Goal: Task Accomplishment & Management: Manage account settings

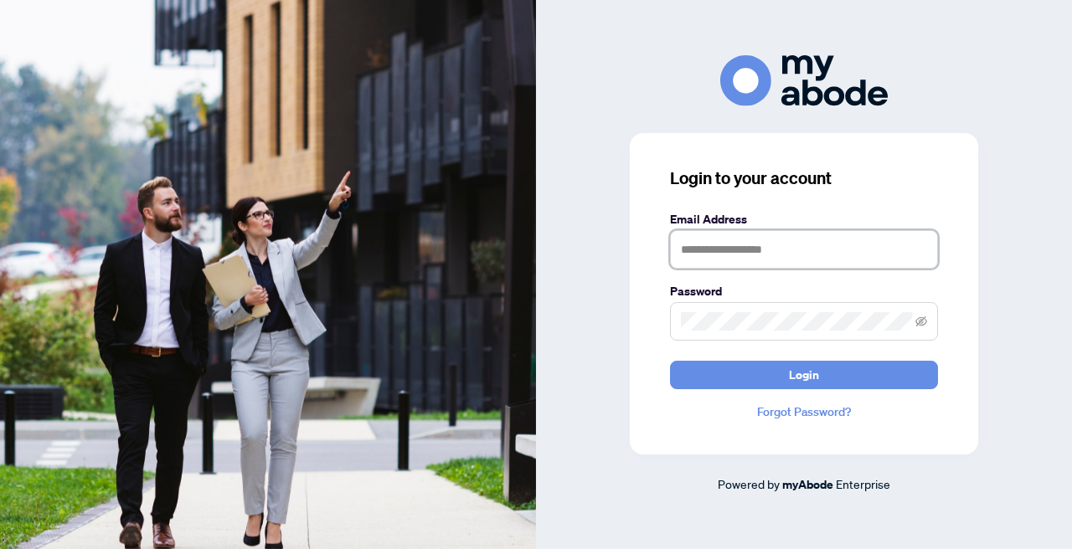
type input "**********"
click at [804, 374] on button "Login" at bounding box center [804, 375] width 268 height 28
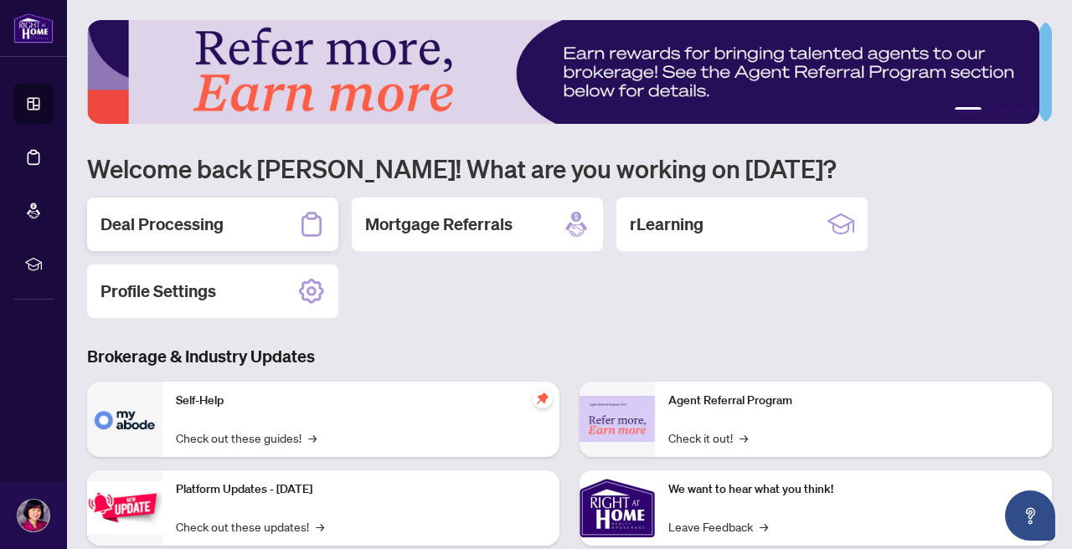
click at [214, 223] on h2 "Deal Processing" at bounding box center [162, 224] width 123 height 23
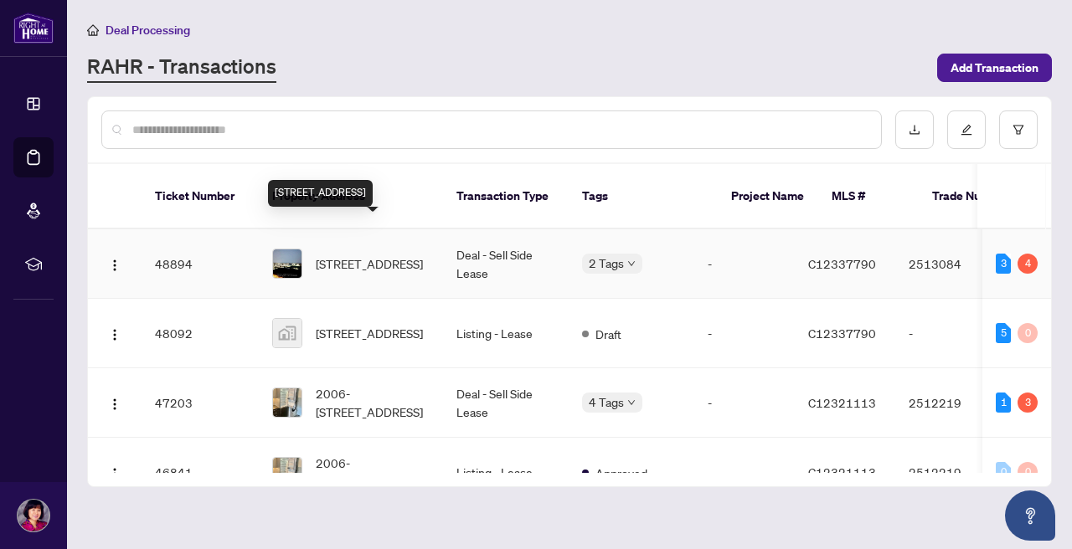
click at [390, 255] on span "3906-30 Inn on the Park Dr, Toronto, Ontario M3C 0P7, Canada" at bounding box center [369, 264] width 107 height 18
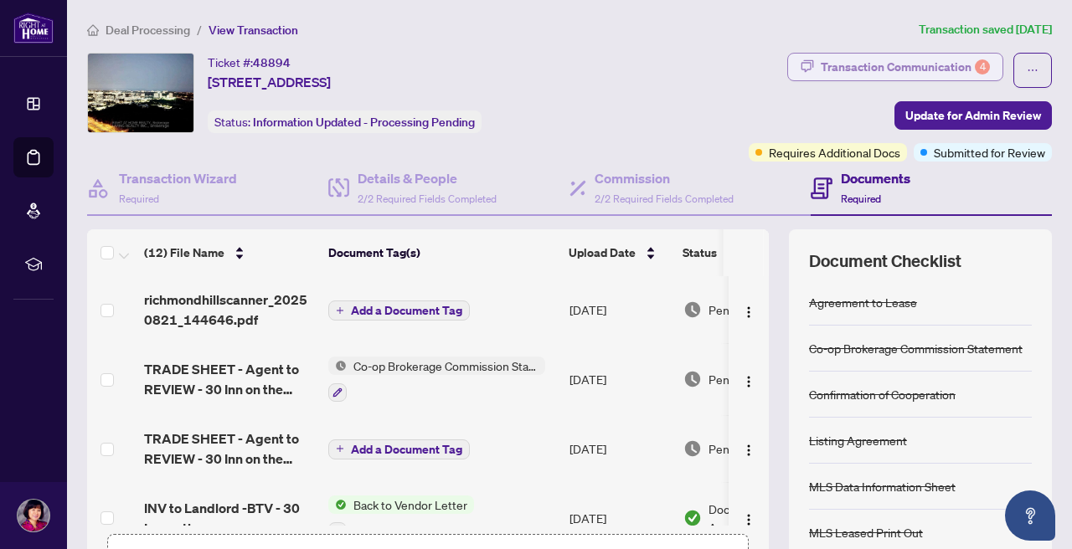
click at [864, 72] on div "Transaction Communication 4" at bounding box center [905, 67] width 169 height 27
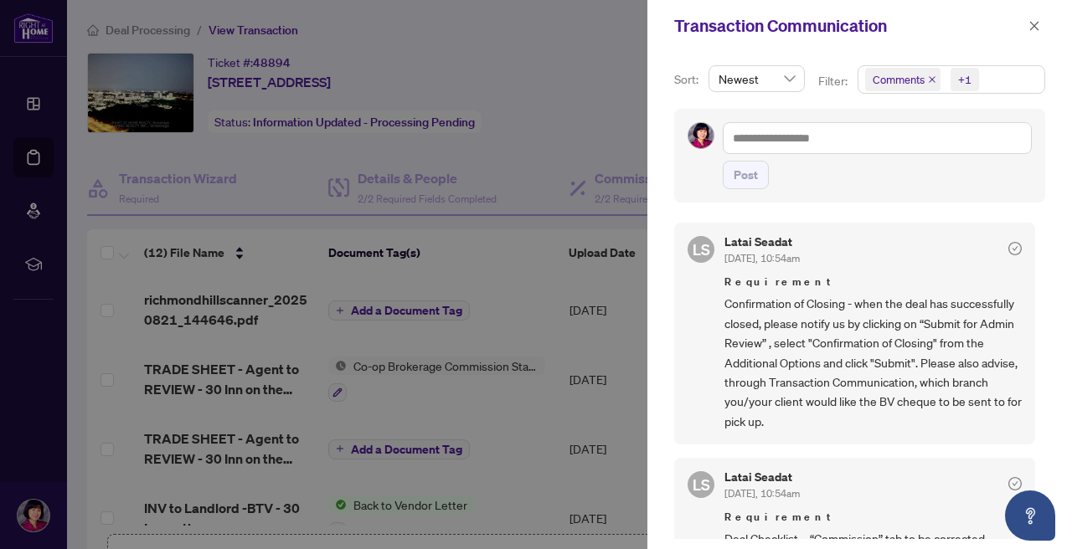
click at [997, 77] on span "Comments +1" at bounding box center [951, 79] width 186 height 27
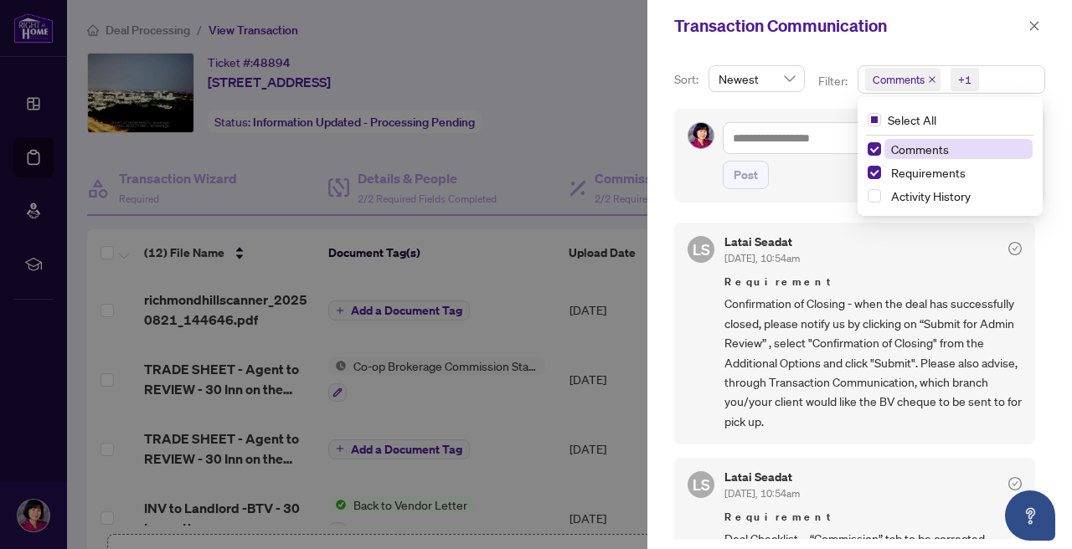
click at [961, 140] on span "Comments" at bounding box center [958, 149] width 148 height 20
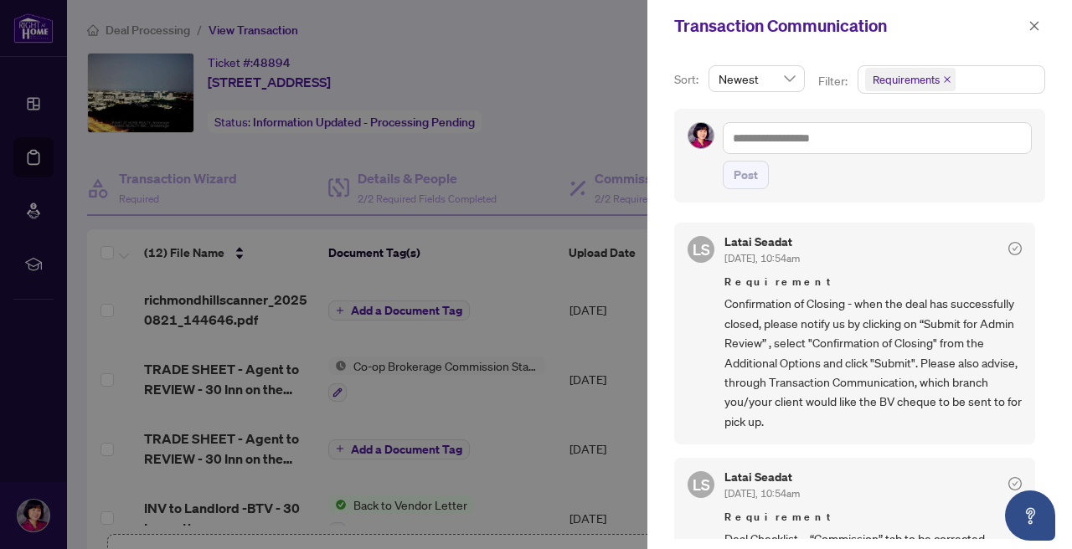
click at [1061, 268] on div "Sort: Newest Filter: Requirements Select All Comments Requirements Activity His…" at bounding box center [859, 300] width 425 height 497
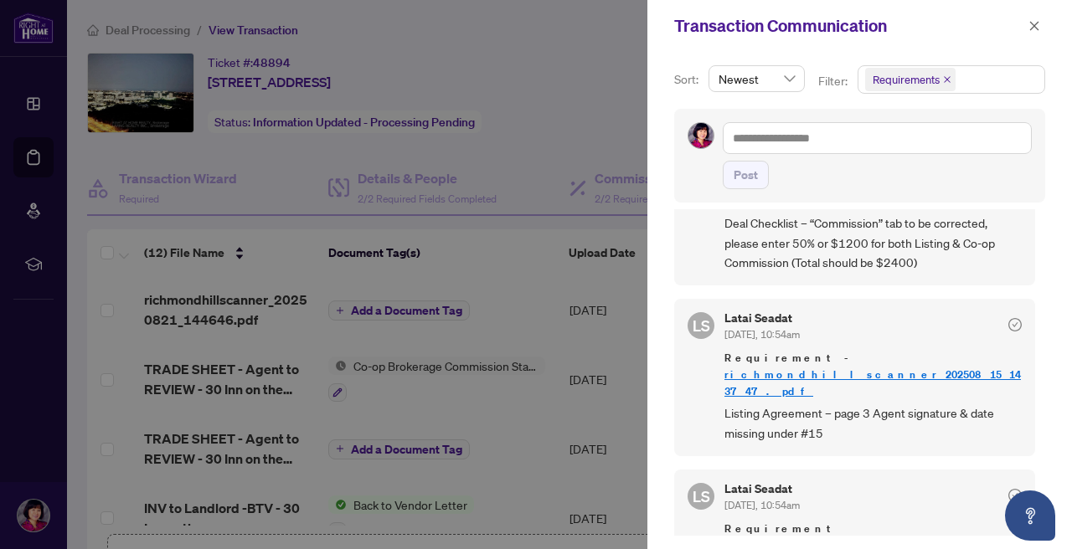
scroll to position [3, 0]
click at [1031, 33] on span "button" at bounding box center [1034, 26] width 12 height 27
